Goal: Check status

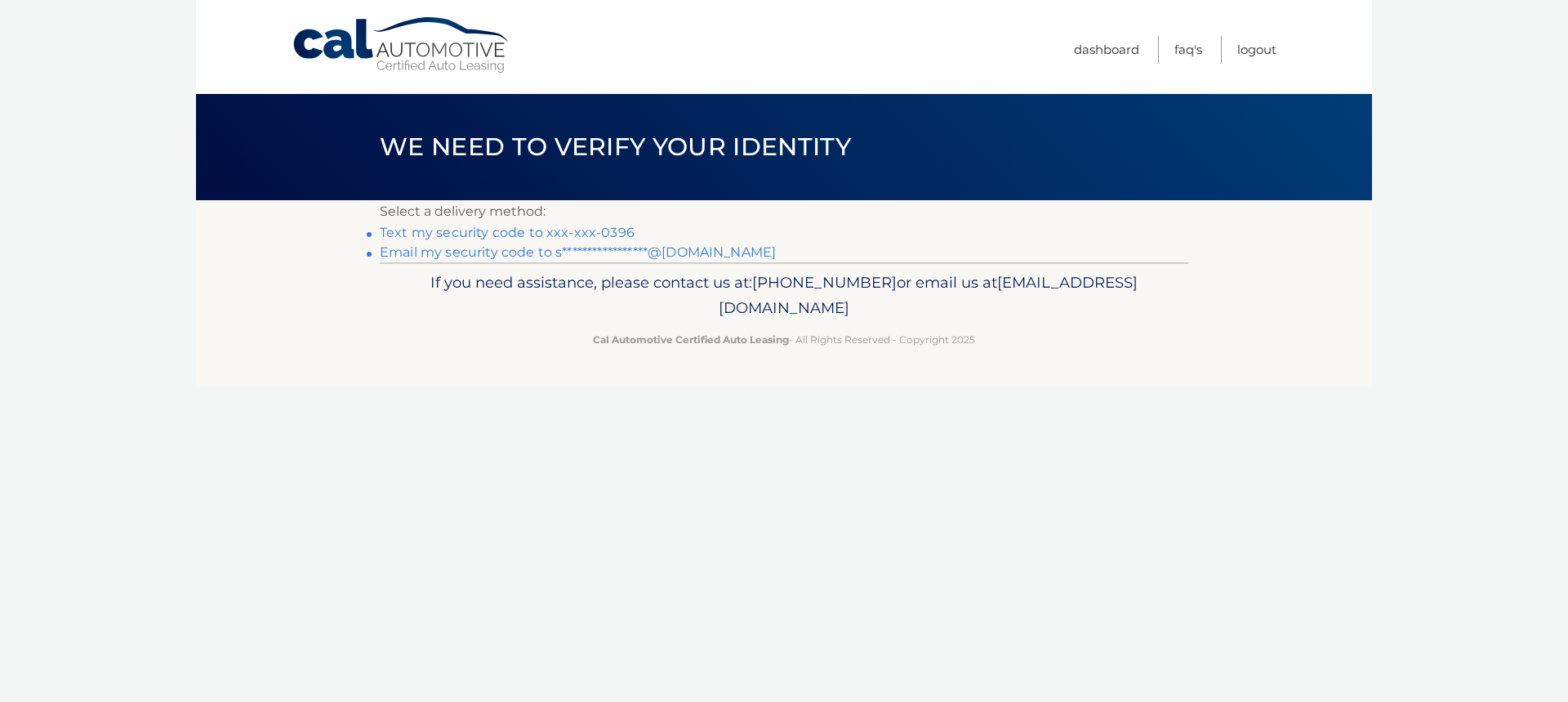
click at [565, 232] on link "Text my security code to xxx-xxx-0396" at bounding box center [507, 232] width 255 height 16
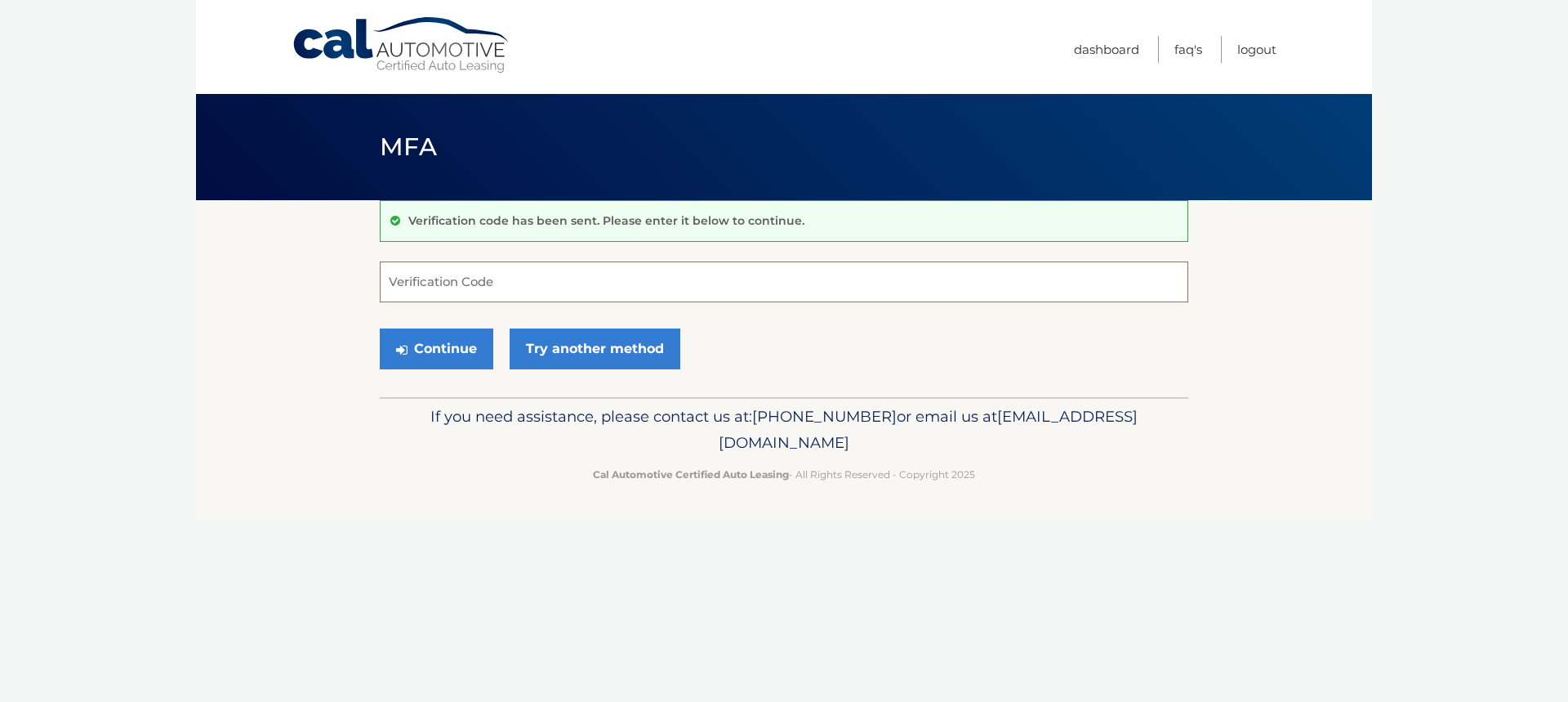
click at [539, 274] on input "Verification Code" at bounding box center [784, 282] width 808 height 41
type input "894764"
click at [436, 356] on button "Continue" at bounding box center [437, 349] width 114 height 41
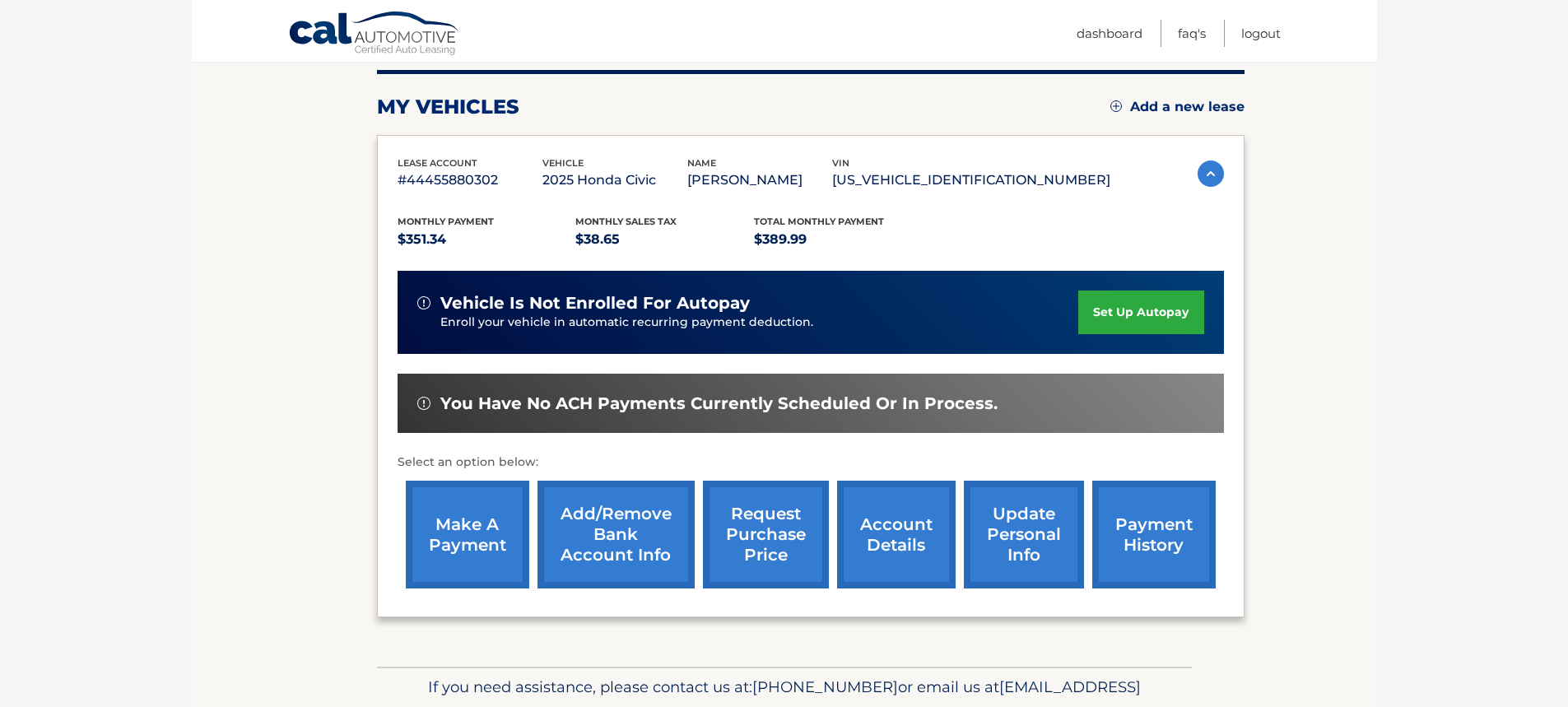
scroll to position [246, 0]
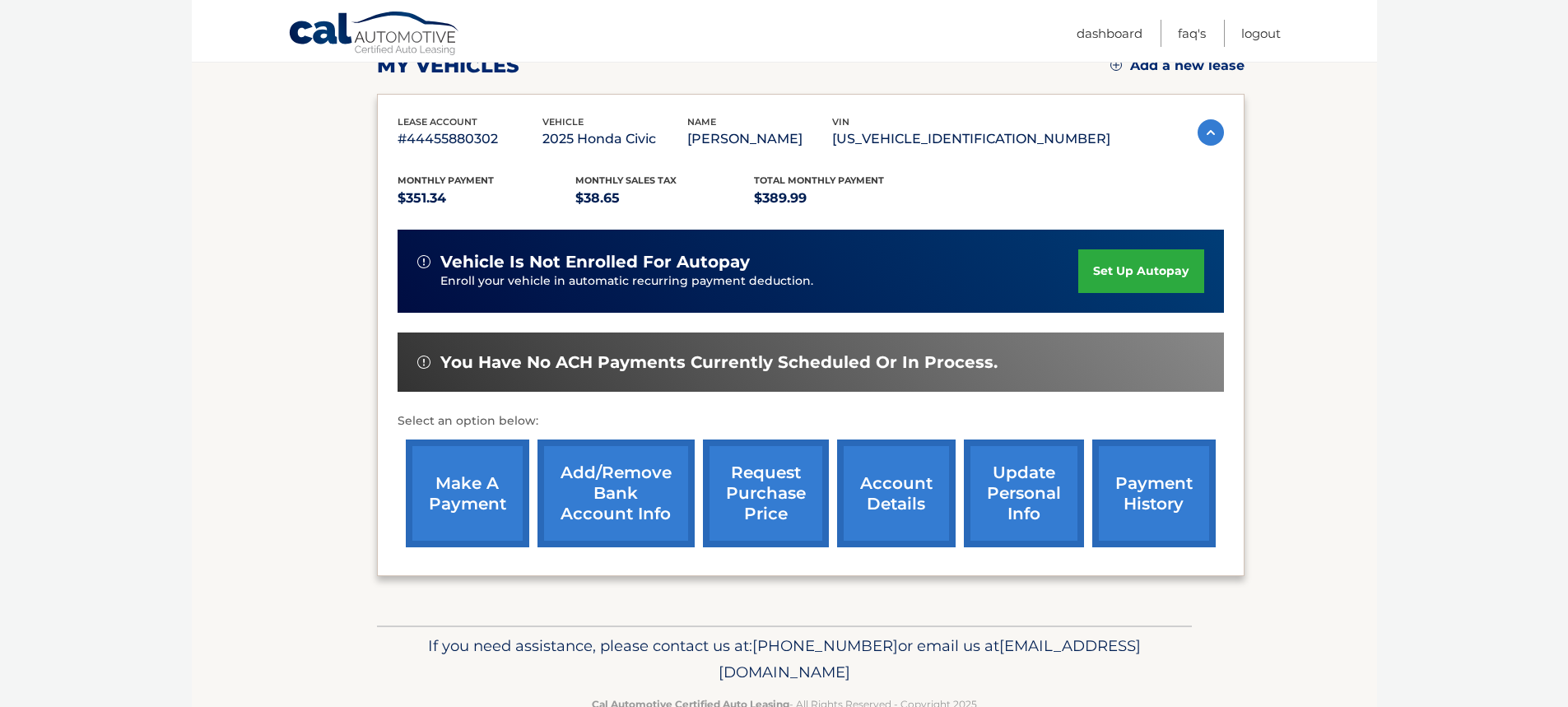
click at [1165, 495] on link "payment history" at bounding box center [1153, 493] width 123 height 108
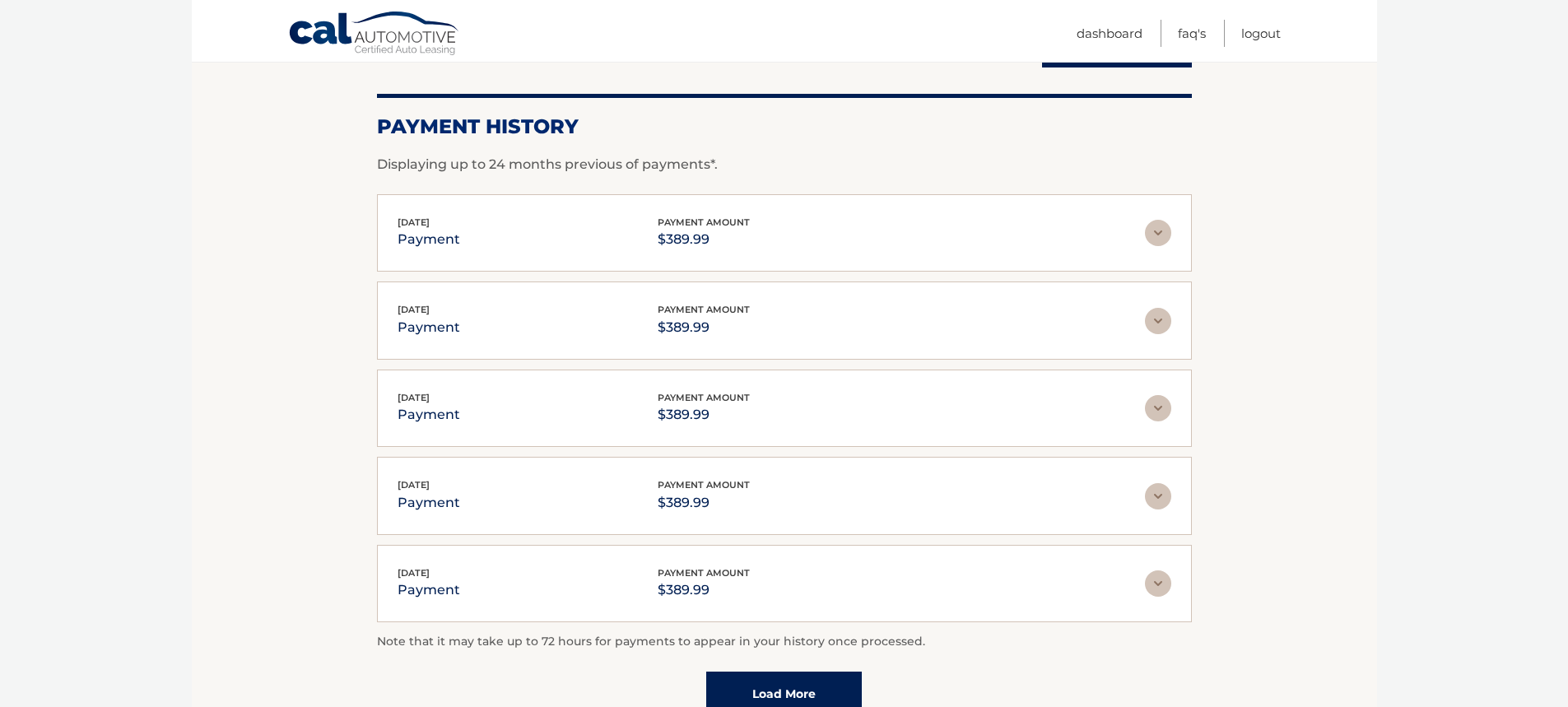
scroll to position [246, 0]
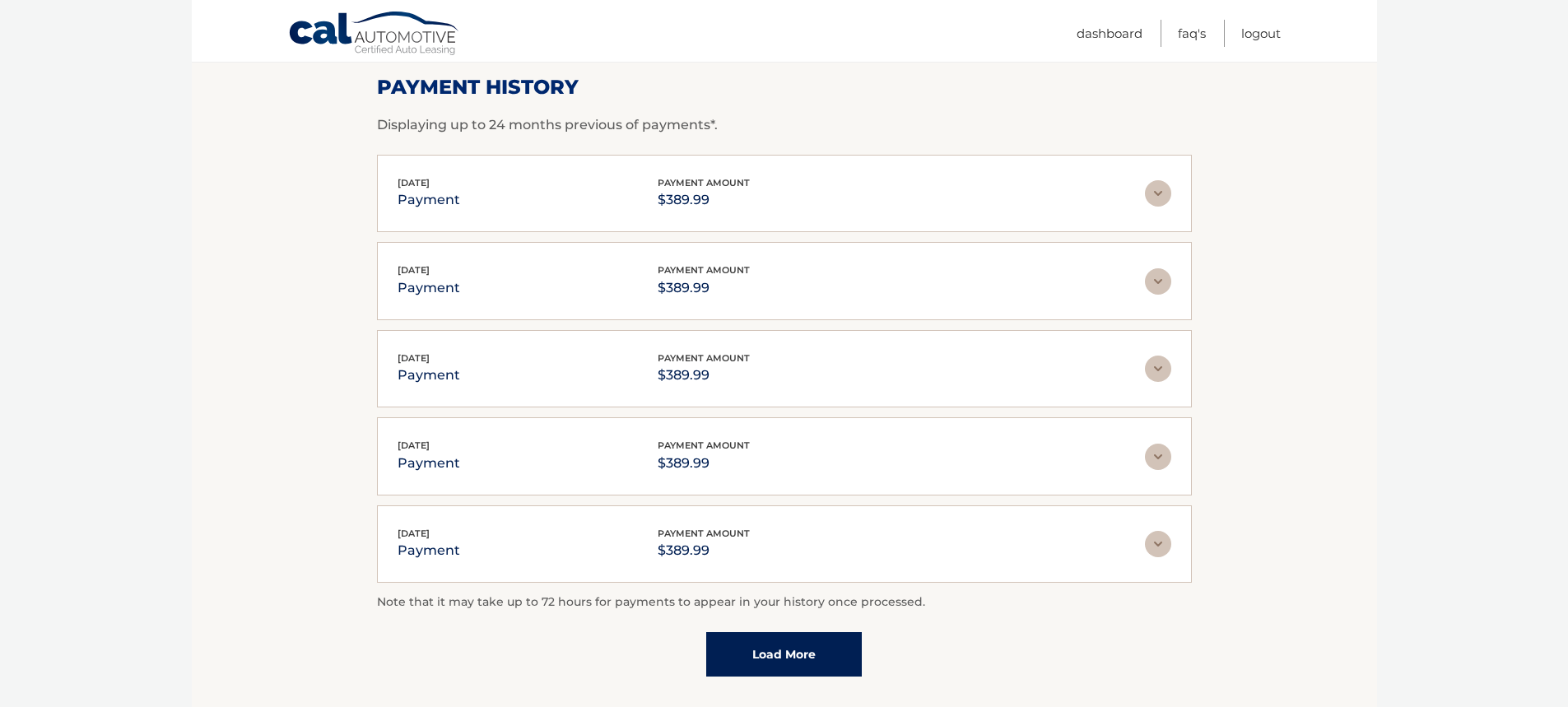
click at [1155, 198] on img at bounding box center [1158, 194] width 26 height 26
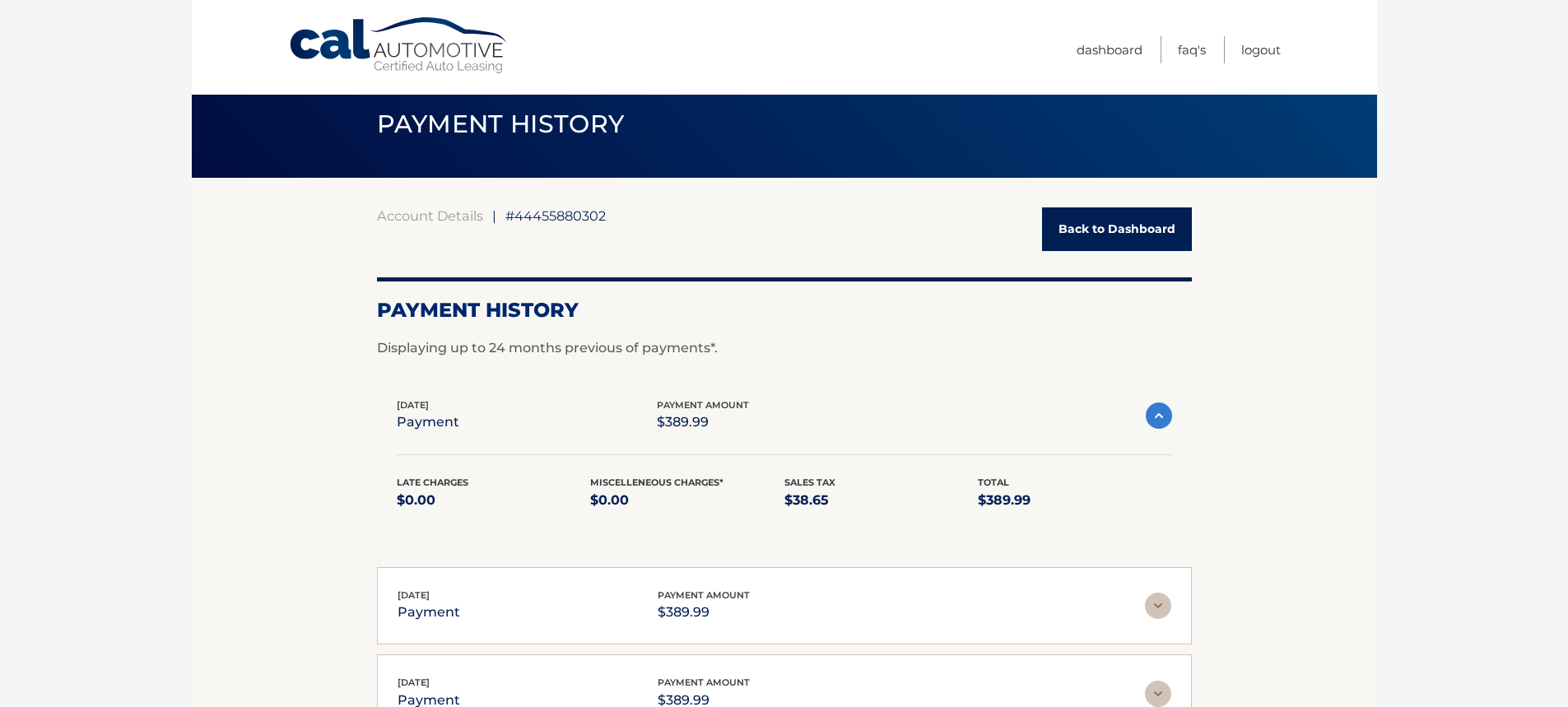
scroll to position [0, 0]
